Goal: Transaction & Acquisition: Obtain resource

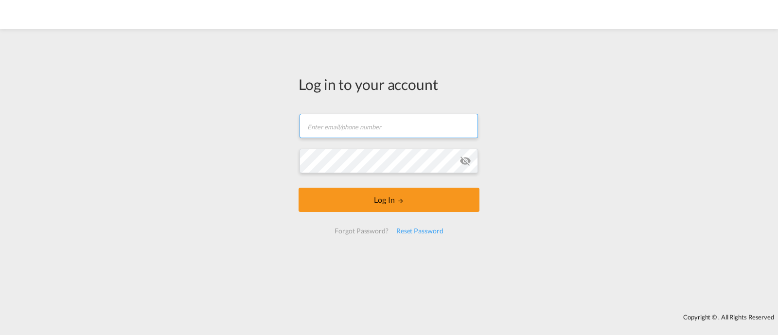
type input "[EMAIL_ADDRESS][DOMAIN_NAME]"
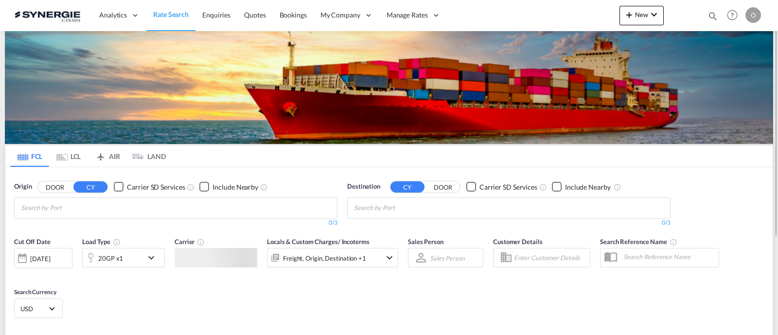
click at [724, 15] on md-icon "Help" at bounding box center [732, 15] width 17 height 17
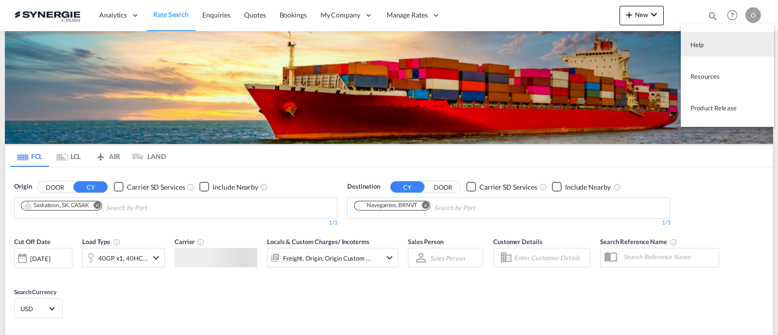
click at [711, 17] on md-backdrop at bounding box center [389, 167] width 778 height 335
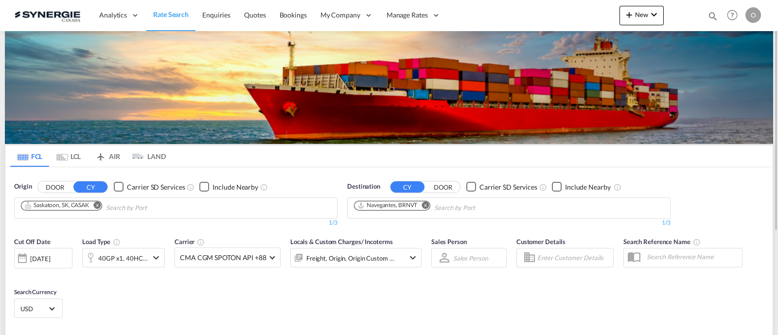
click at [716, 14] on md-icon "icon-magnify" at bounding box center [713, 16] width 11 height 11
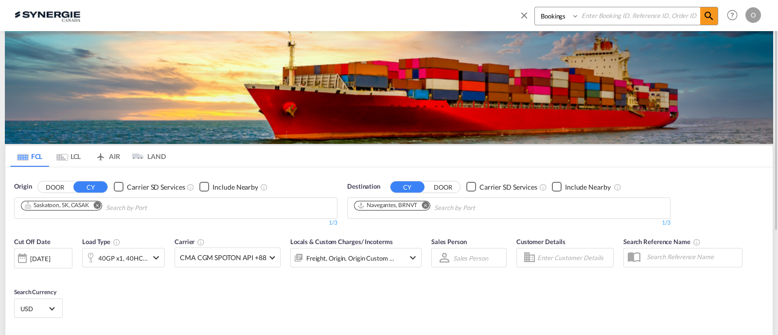
click at [542, 27] on div "Bookings Quotes Enquiries" at bounding box center [618, 18] width 199 height 23
click at [544, 22] on select "Bookings Quotes Enquiries" at bounding box center [558, 16] width 46 height 18
select select "Quotes"
click at [535, 7] on select "Bookings Quotes Enquiries" at bounding box center [558, 16] width 46 height 18
click at [597, 22] on input at bounding box center [639, 15] width 121 height 17
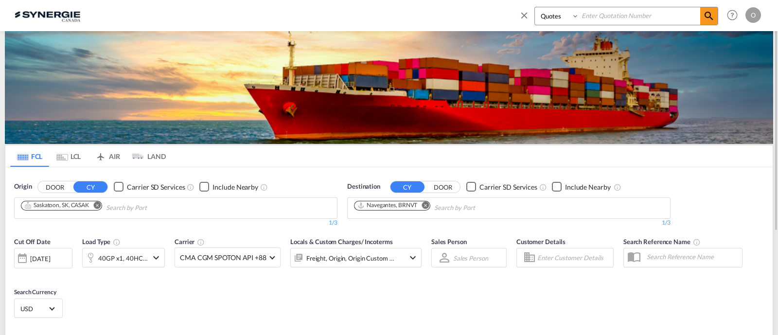
paste input "SYC000014711"
type input "SYC000014711"
click at [701, 17] on span at bounding box center [710, 16] width 18 height 18
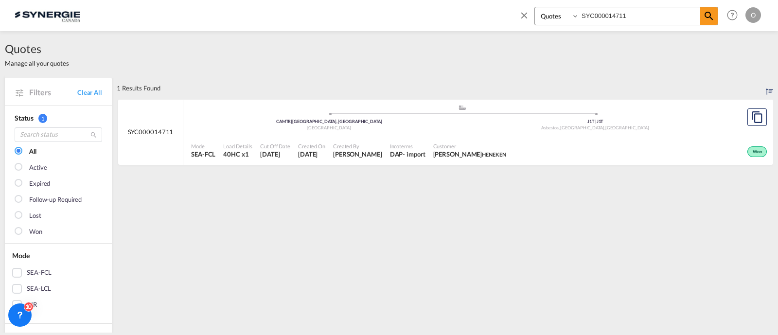
click at [506, 151] on span "HENEKEN" at bounding box center [494, 154] width 24 height 6
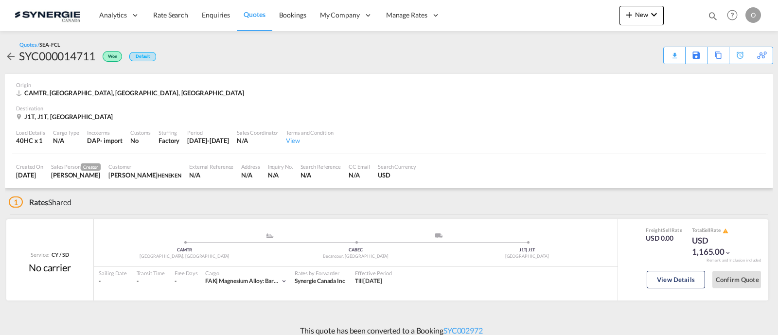
click at [0, 0] on div "Download Quote" at bounding box center [0, 0] width 0 height 0
click at [687, 280] on button "View Details" at bounding box center [676, 280] width 58 height 18
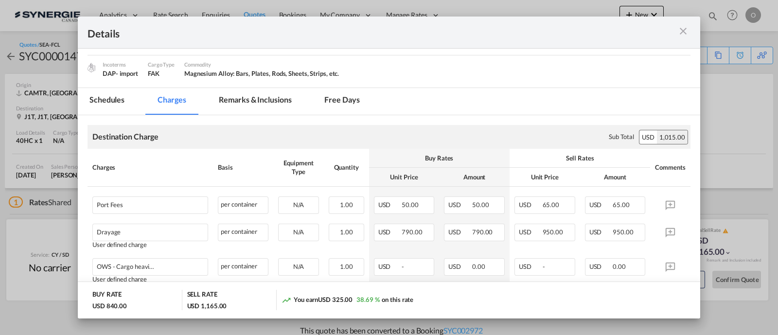
scroll to position [121, 0]
click at [270, 105] on md-tab-item "Remarks & Inclusions" at bounding box center [255, 101] width 96 height 27
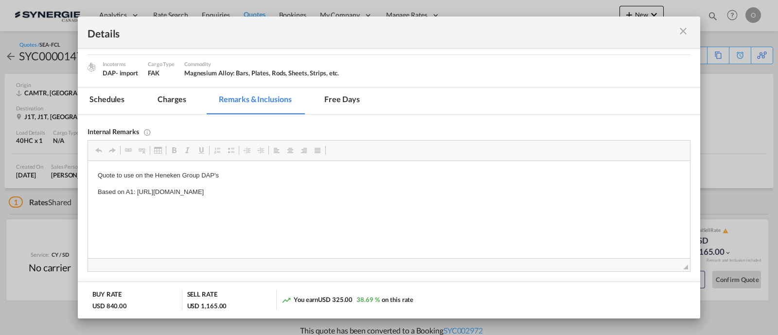
drag, startPoint x: 395, startPoint y: 192, endPoint x: 189, endPoint y: 194, distance: 206.3
drag, startPoint x: 137, startPoint y: 193, endPoint x: 397, endPoint y: 196, distance: 259.8
click at [397, 196] on p "Based on A1: https://app.frontapp.com/open/cnv_poeo973?key=AU1eJqi3wtJpQnNSbvhv…" at bounding box center [389, 192] width 583 height 10
copy p "https://app.frontapp.com/open/cnv_poeo973?key=AU1eJqi3wtJpQnNSbvhvE0XQlOQofbhO"
click at [202, 108] on md-pagination-wrapper "Schedules Charges Remarks & Inclusions Free days" at bounding box center [230, 101] width 304 height 27
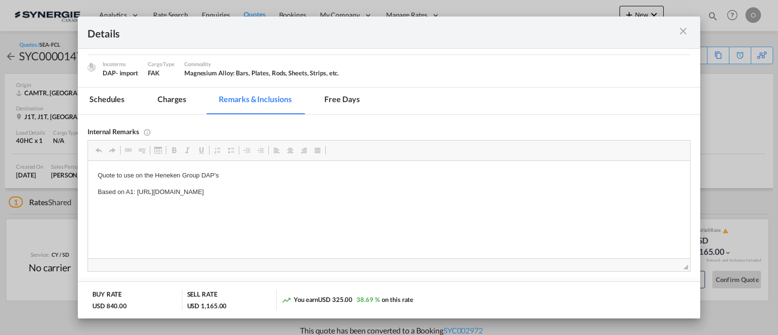
click at [187, 100] on md-tab-item "Charges" at bounding box center [172, 101] width 52 height 27
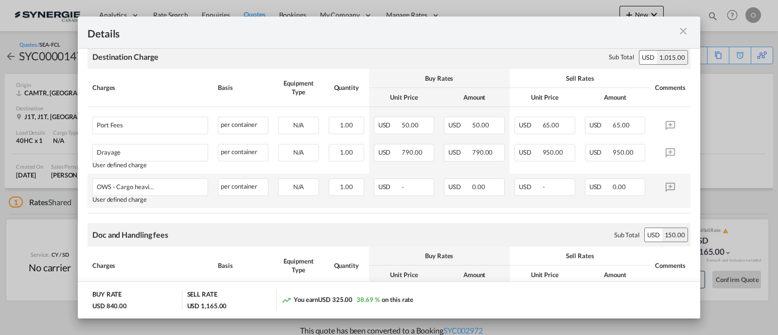
scroll to position [182, 0]
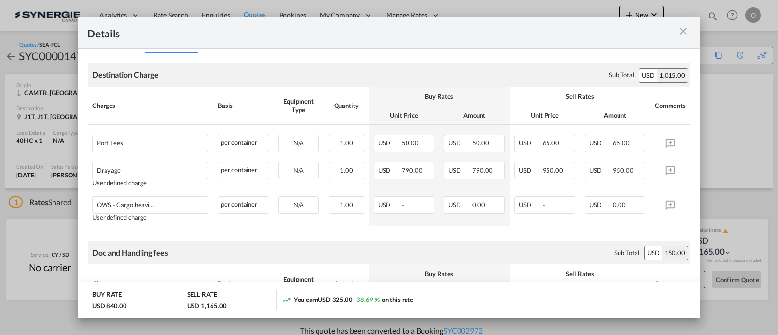
click at [684, 28] on md-icon "icon-close m-3 fg-AAA8AD cursor" at bounding box center [684, 31] width 12 height 12
